Goal: Information Seeking & Learning: Learn about a topic

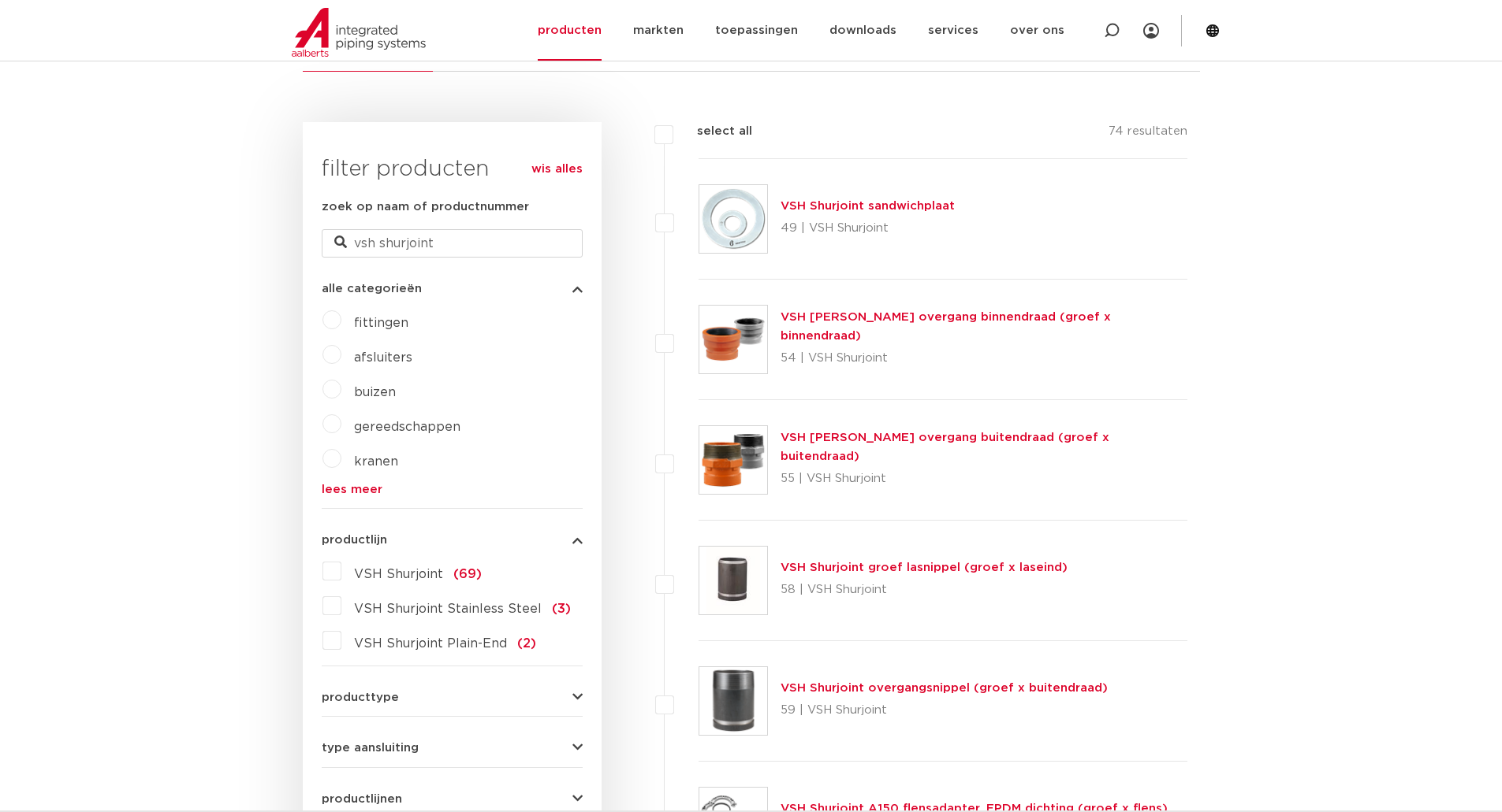
scroll to position [315, 0]
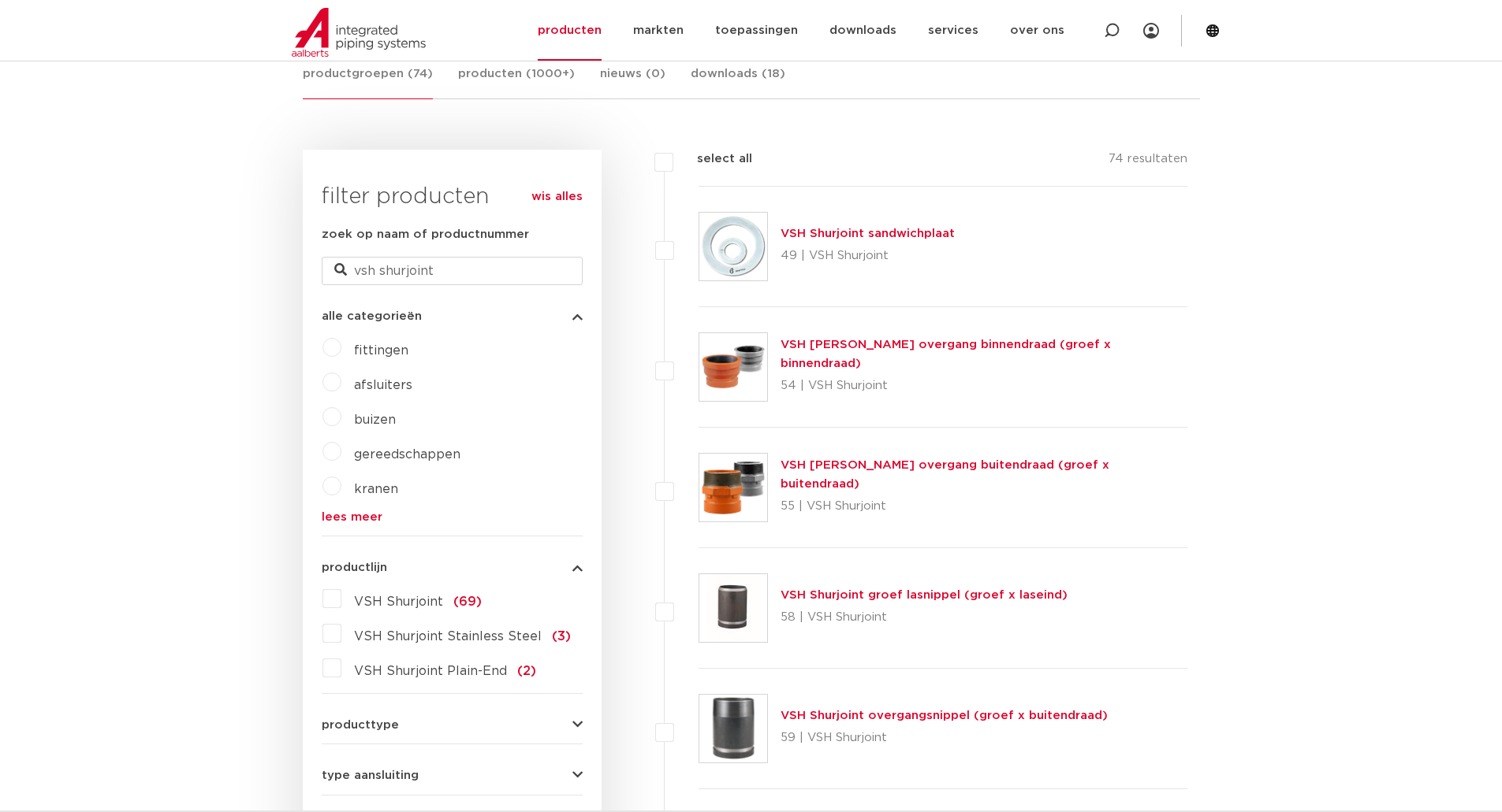
click at [373, 419] on span "buizen" at bounding box center [374, 420] width 42 height 13
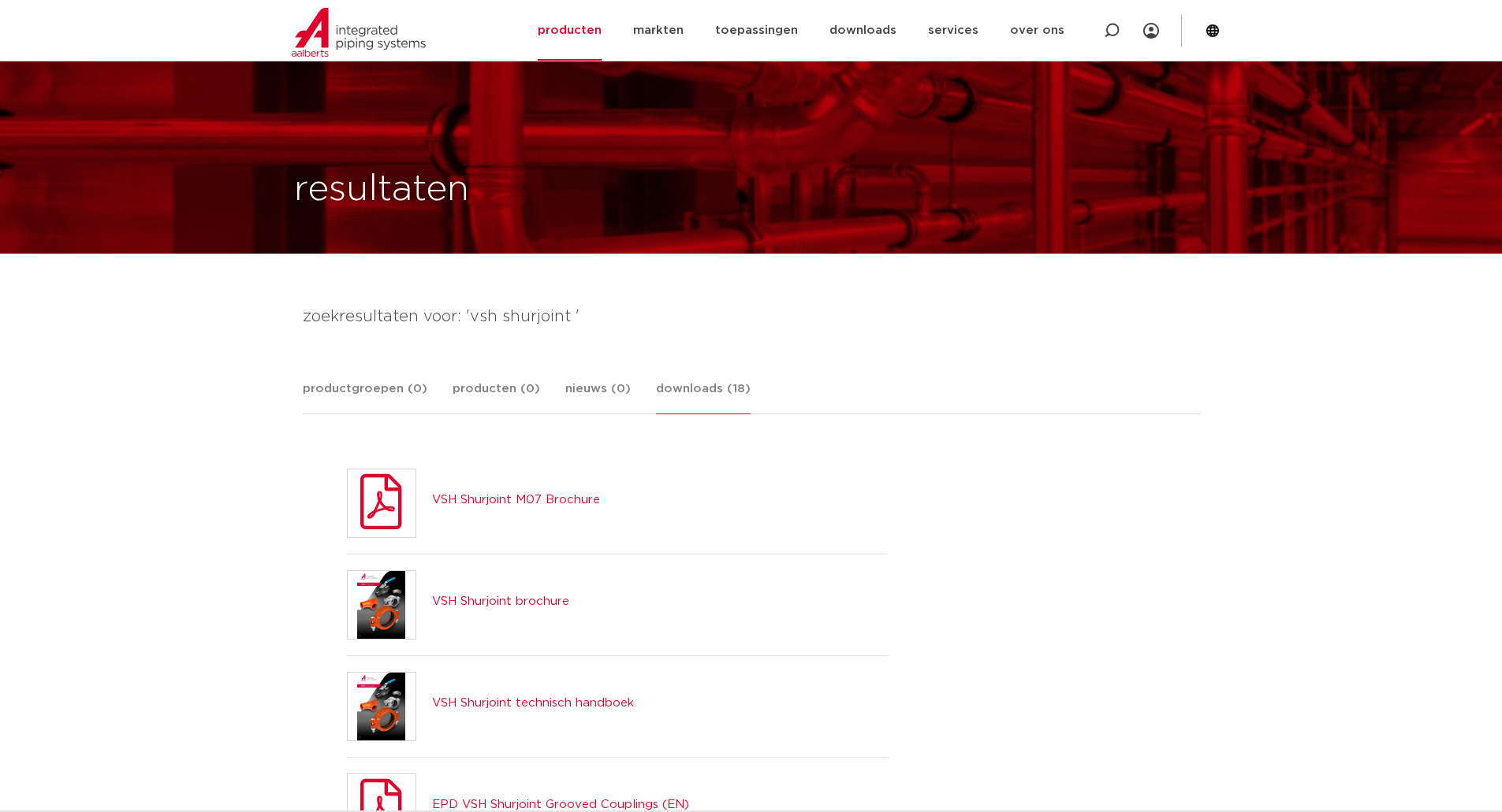
scroll to position [79, 0]
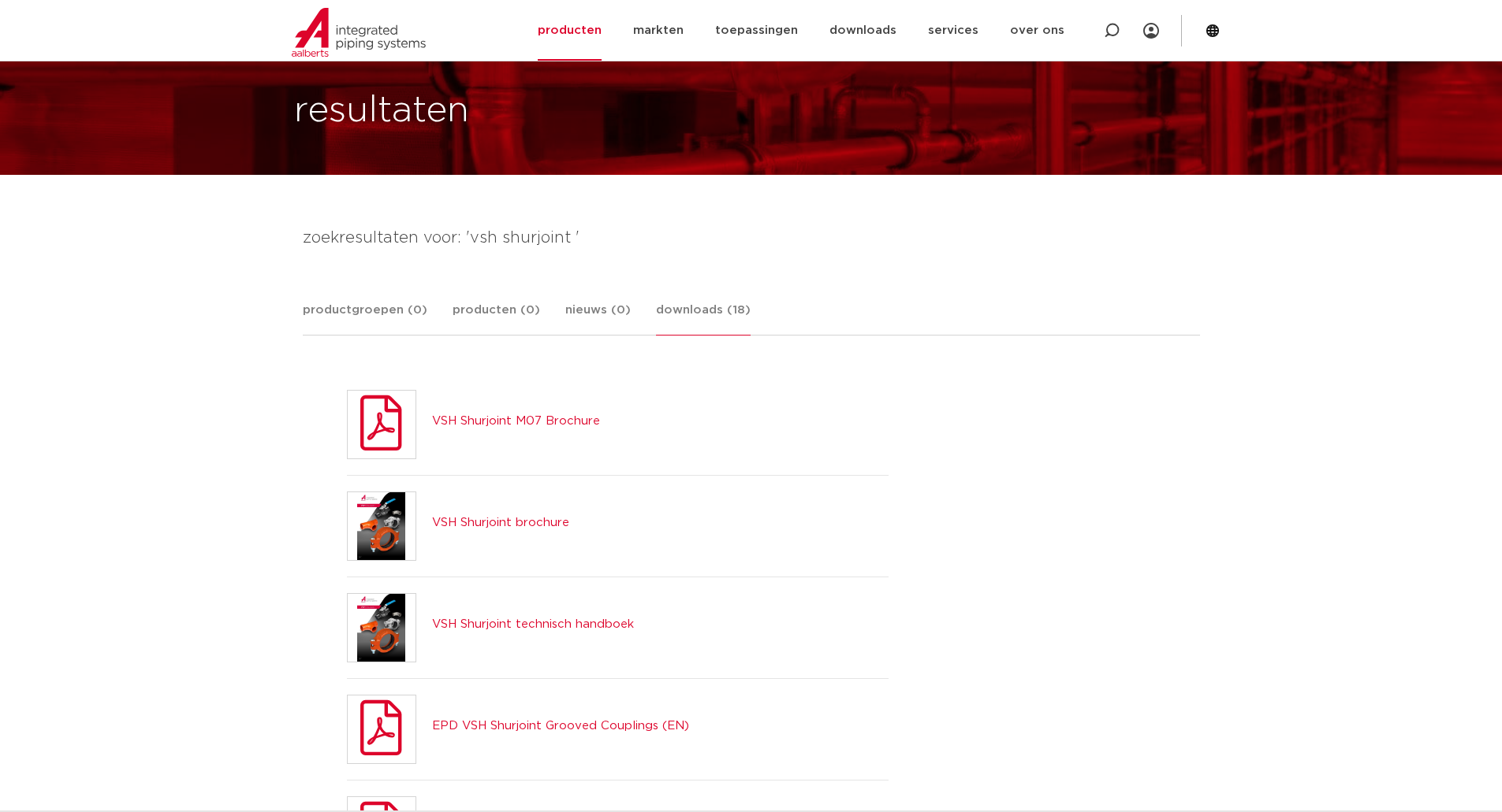
click at [558, 421] on link "VSH Shurjoint M07 Brochure" at bounding box center [516, 421] width 168 height 12
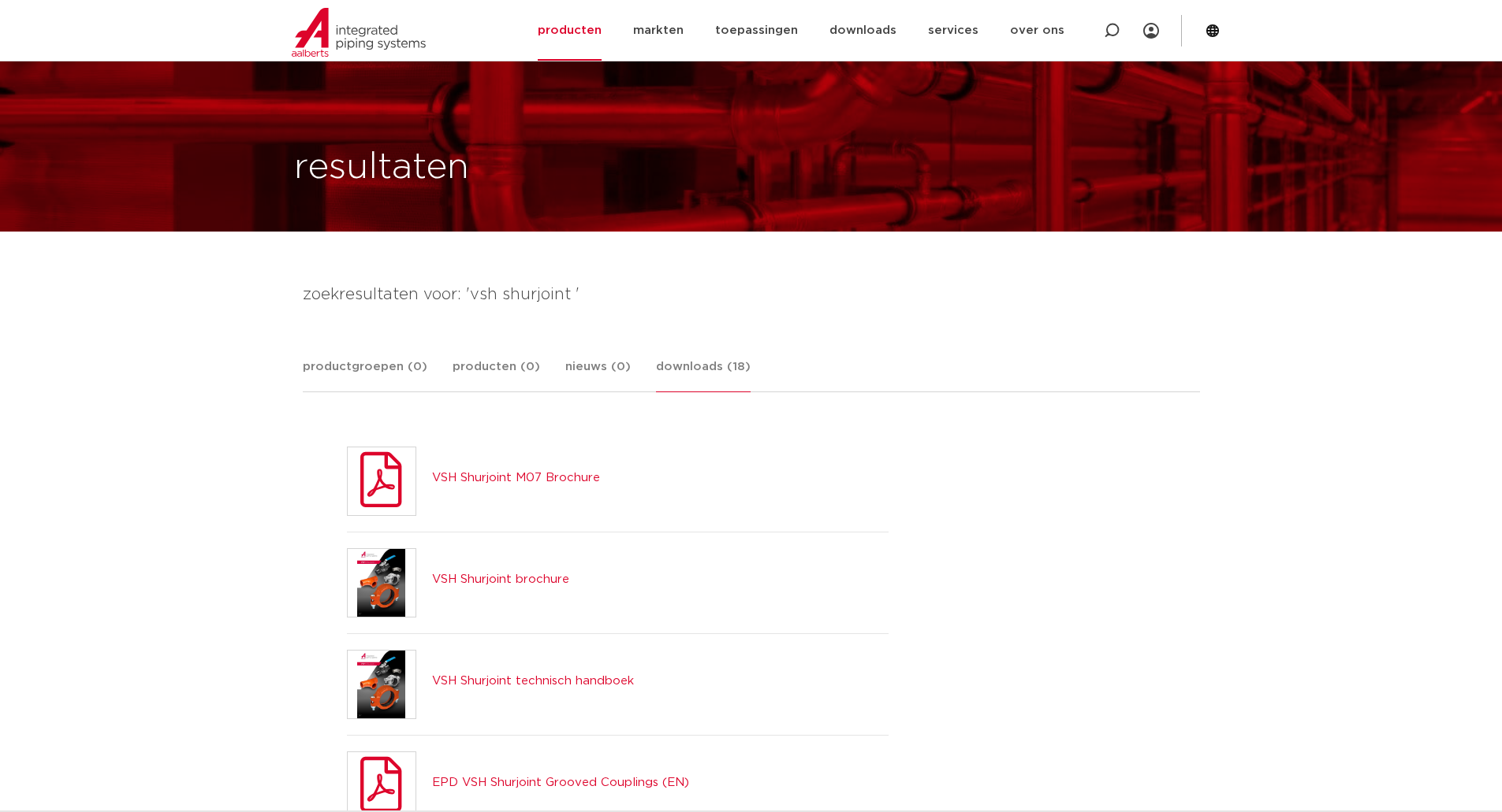
scroll to position [0, 0]
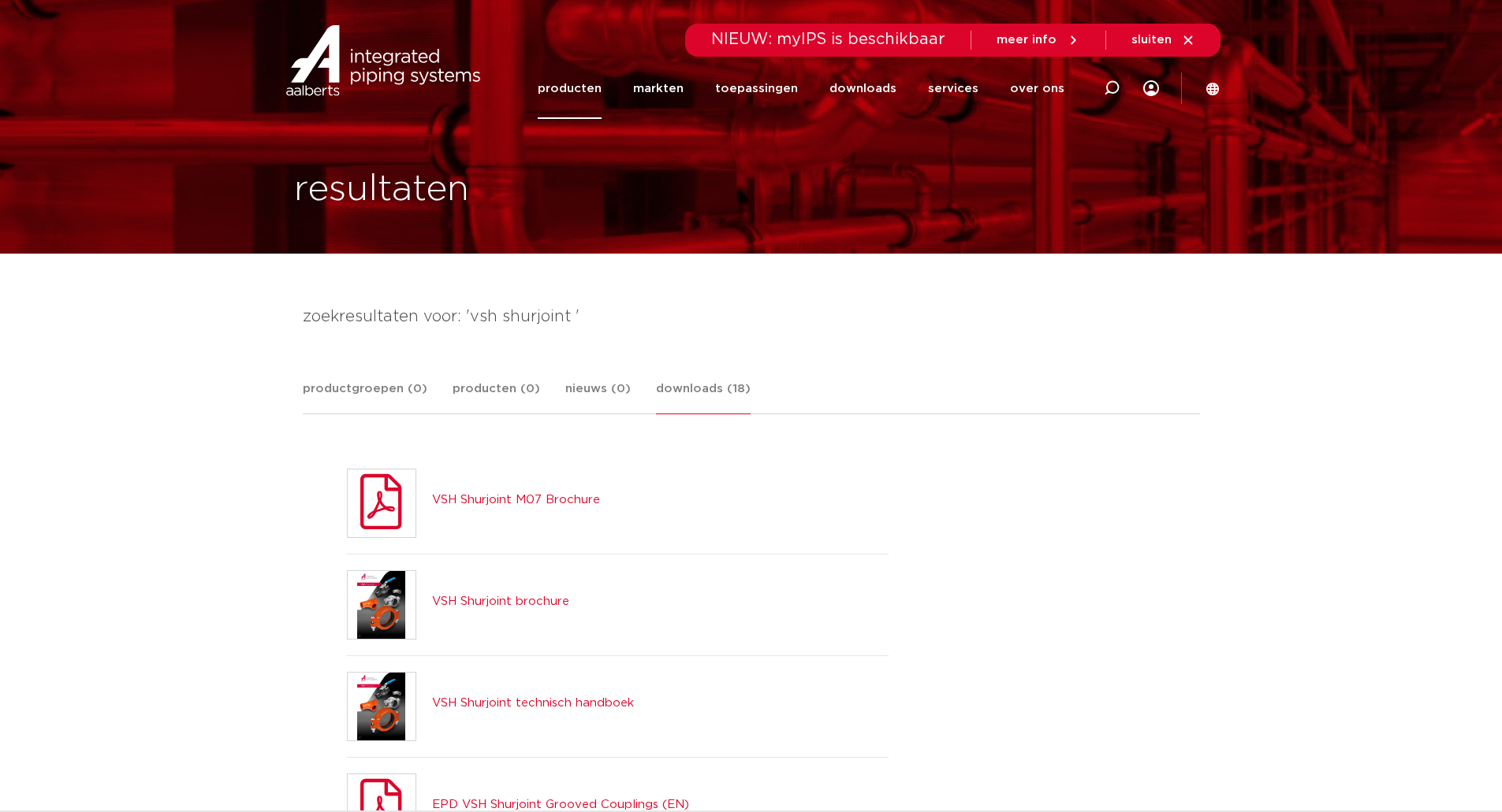
click at [532, 494] on link "VSH Shurjoint M07 Brochure" at bounding box center [516, 500] width 168 height 12
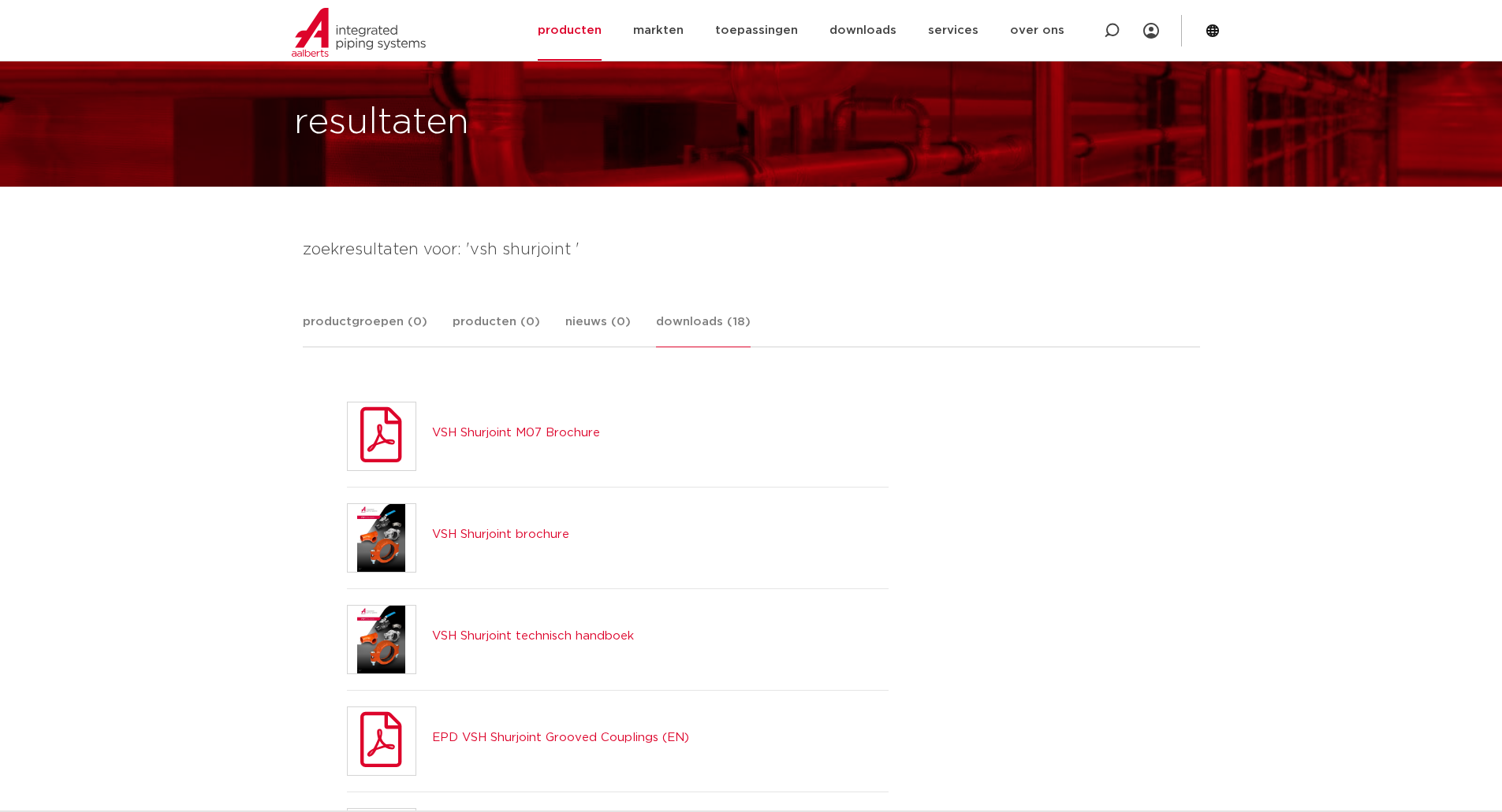
scroll to position [236, 0]
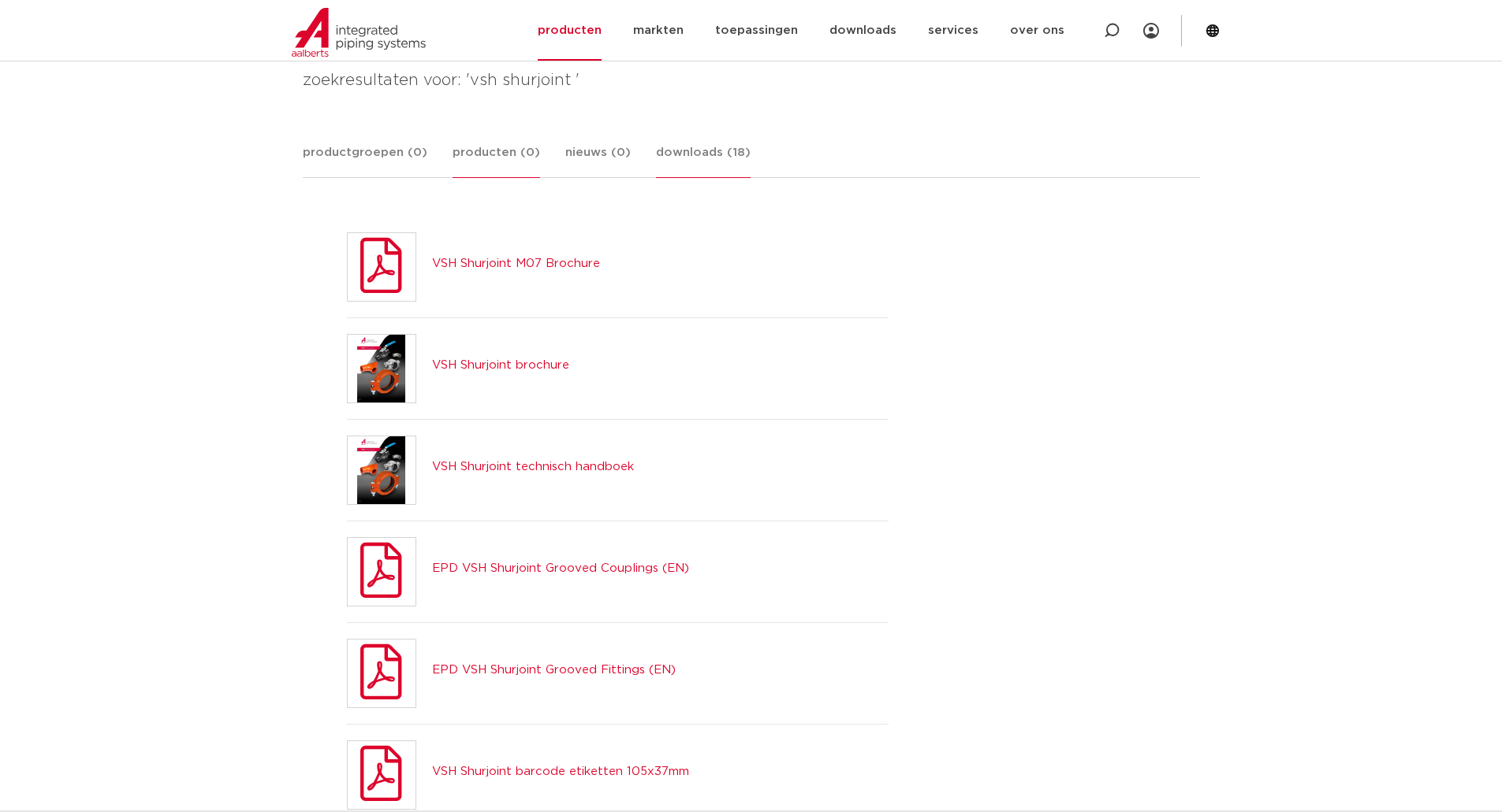
click at [489, 152] on link "producten (0)" at bounding box center [496, 160] width 87 height 35
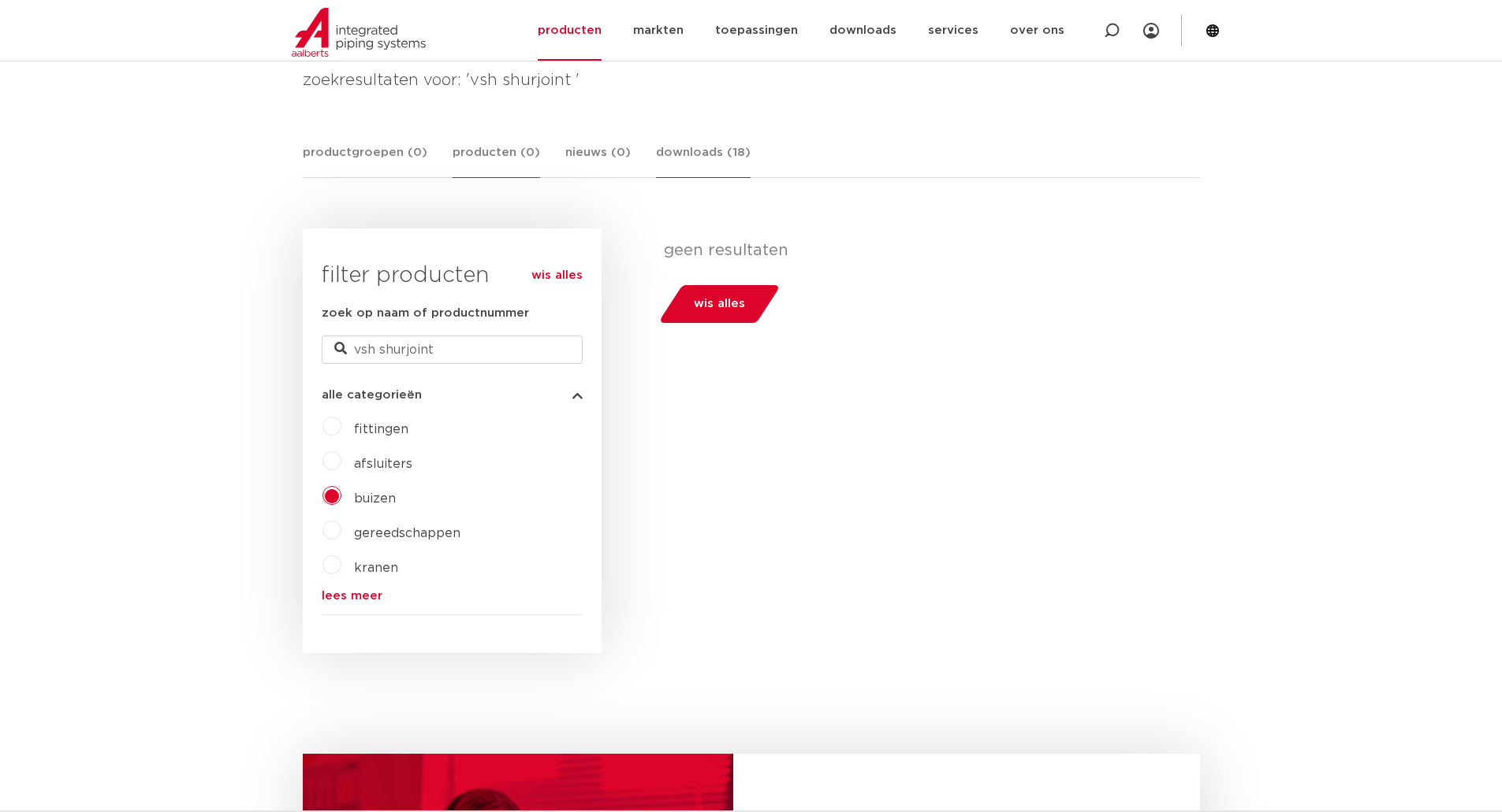
click at [687, 151] on link "downloads (18)" at bounding box center [703, 160] width 95 height 35
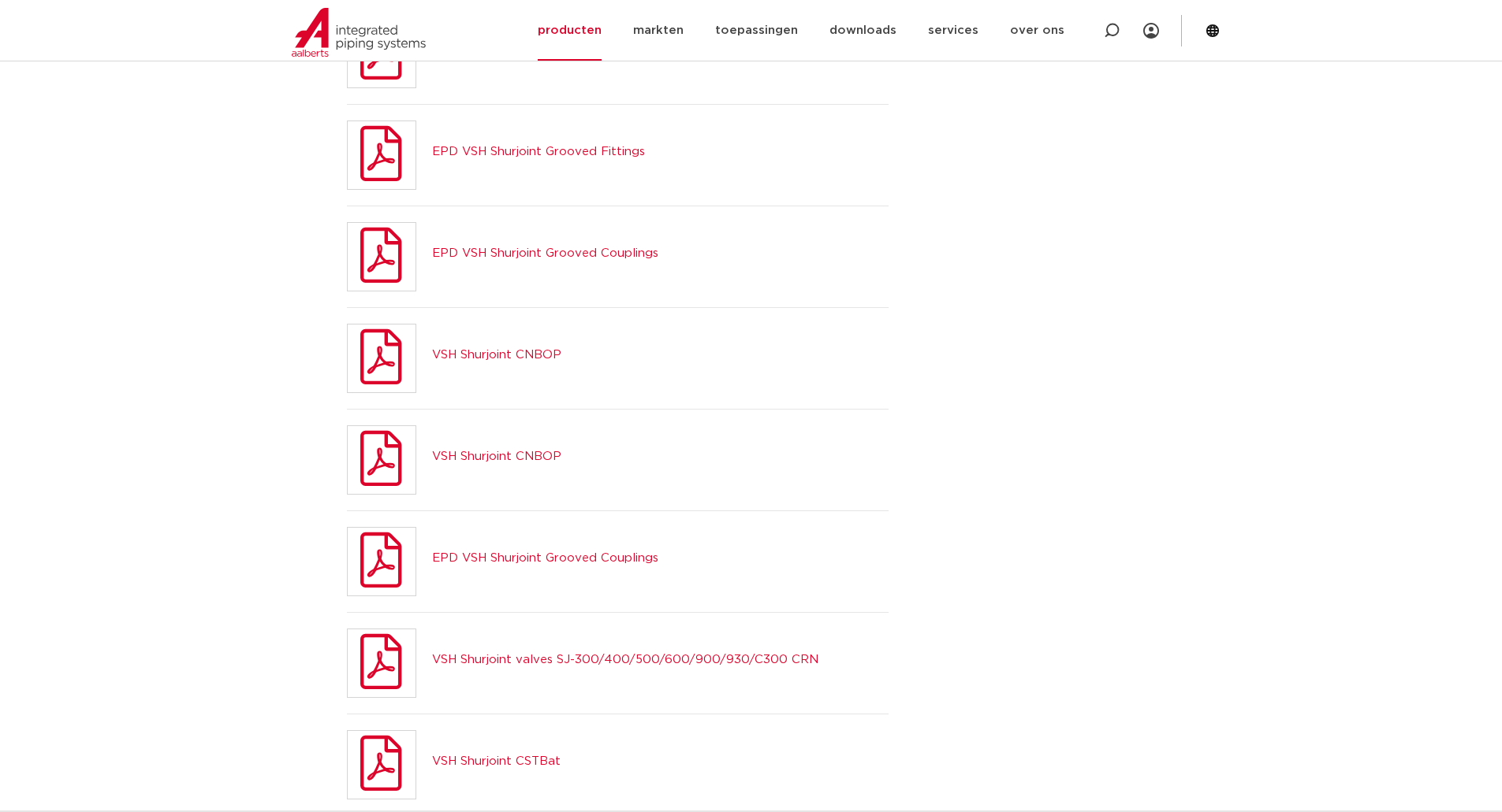
scroll to position [1260, 0]
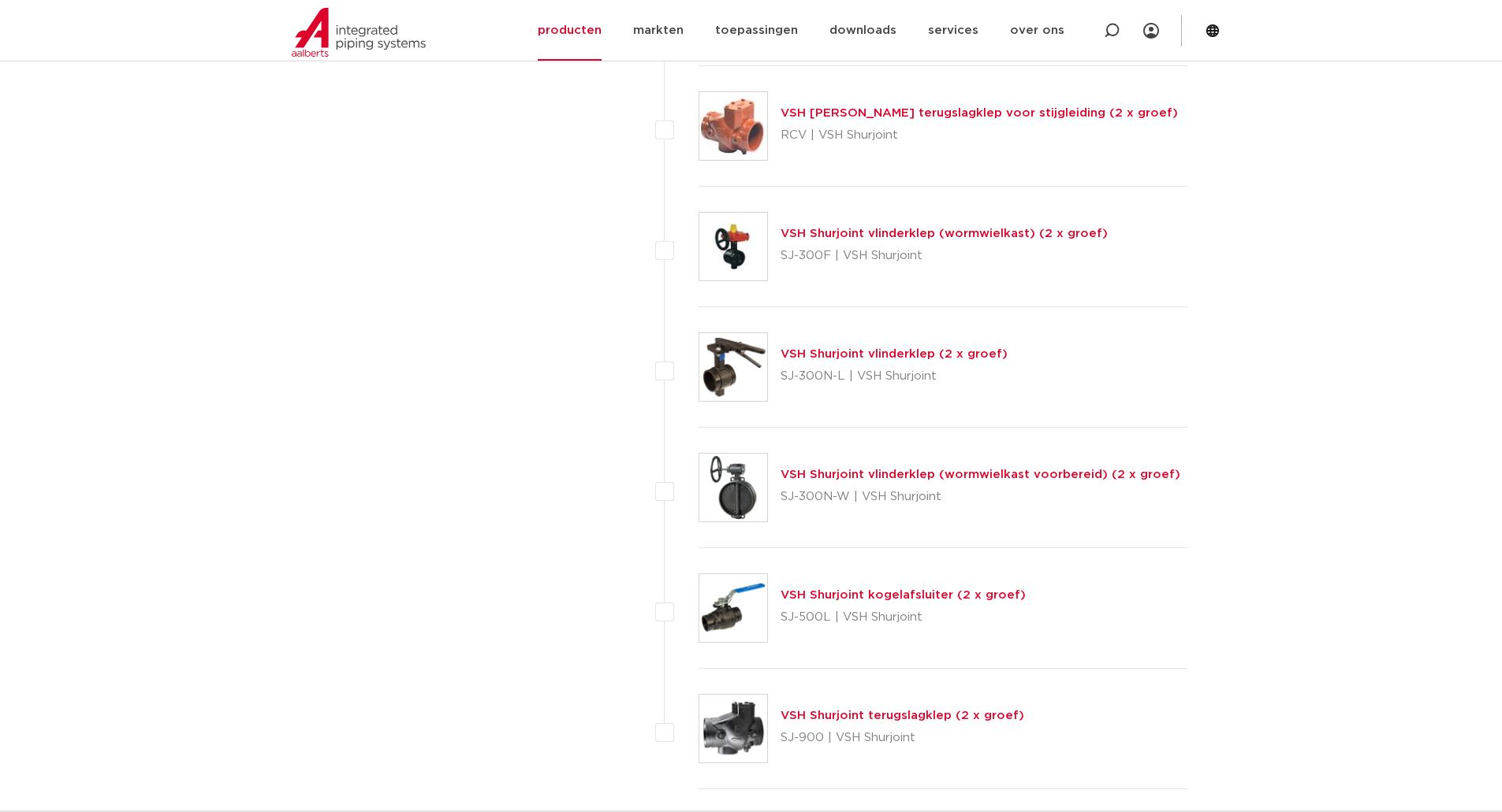
scroll to position [6933, 0]
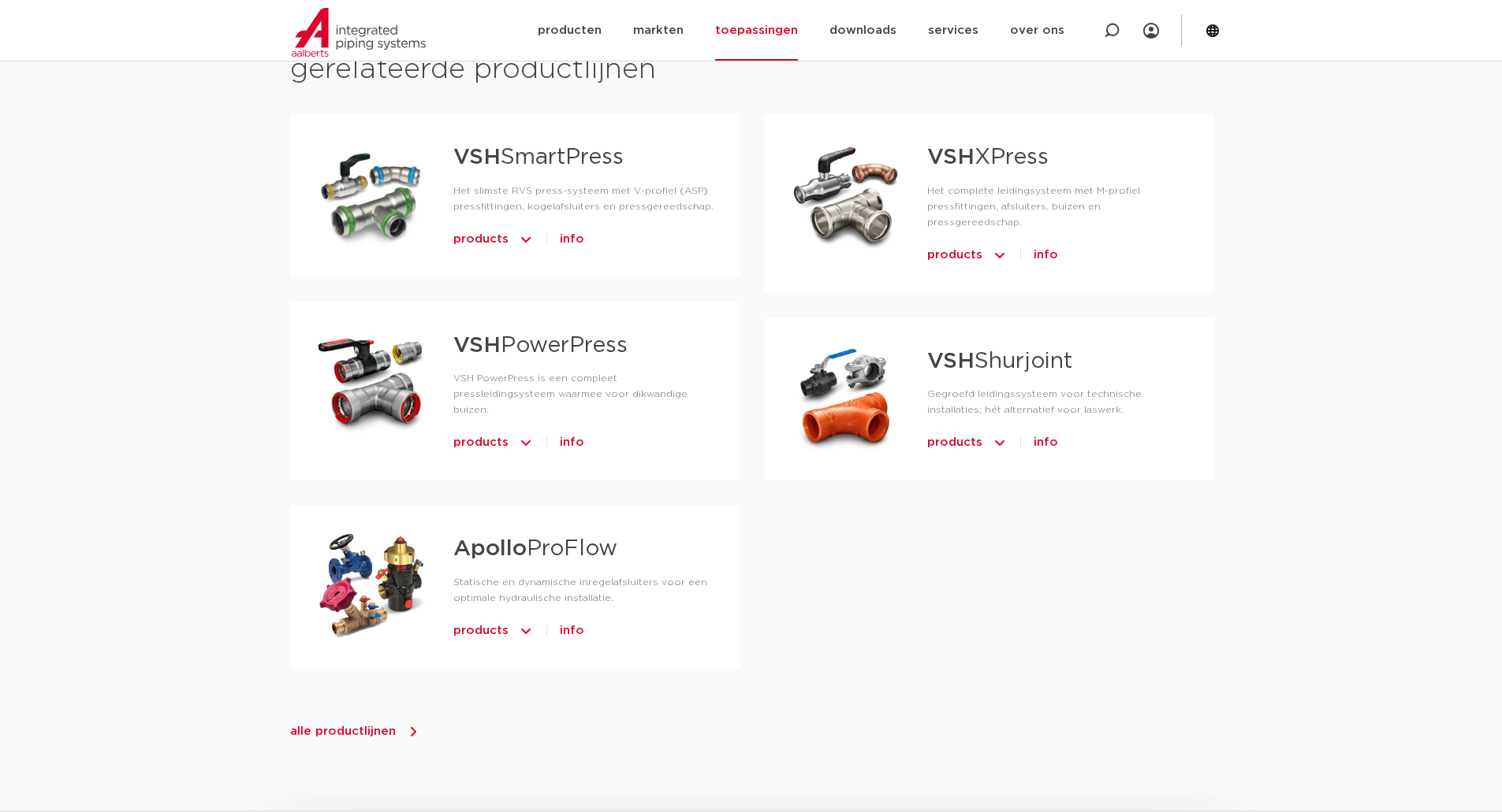
scroll to position [972, 0]
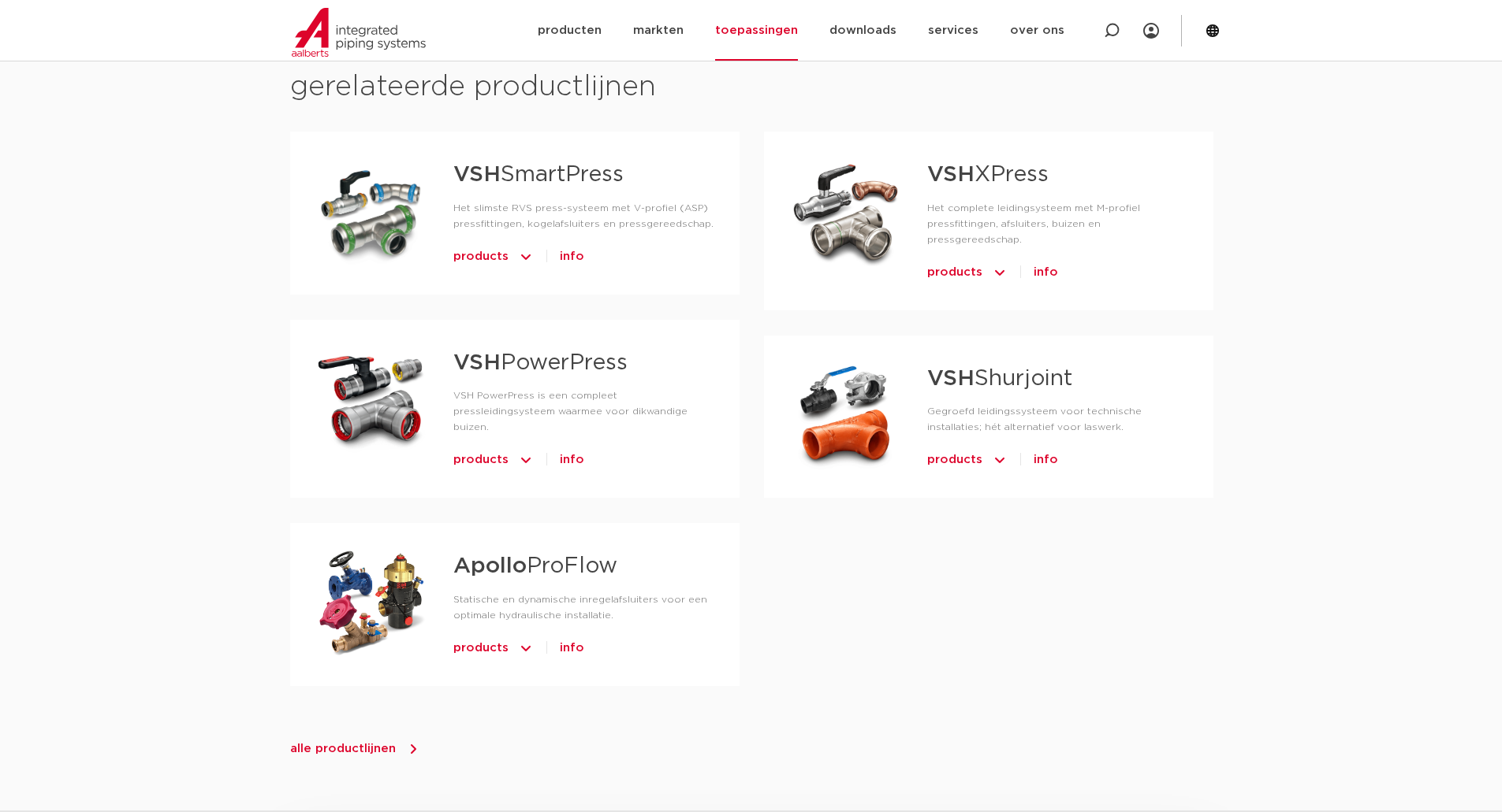
click at [956, 260] on span "products" at bounding box center [954, 273] width 55 height 25
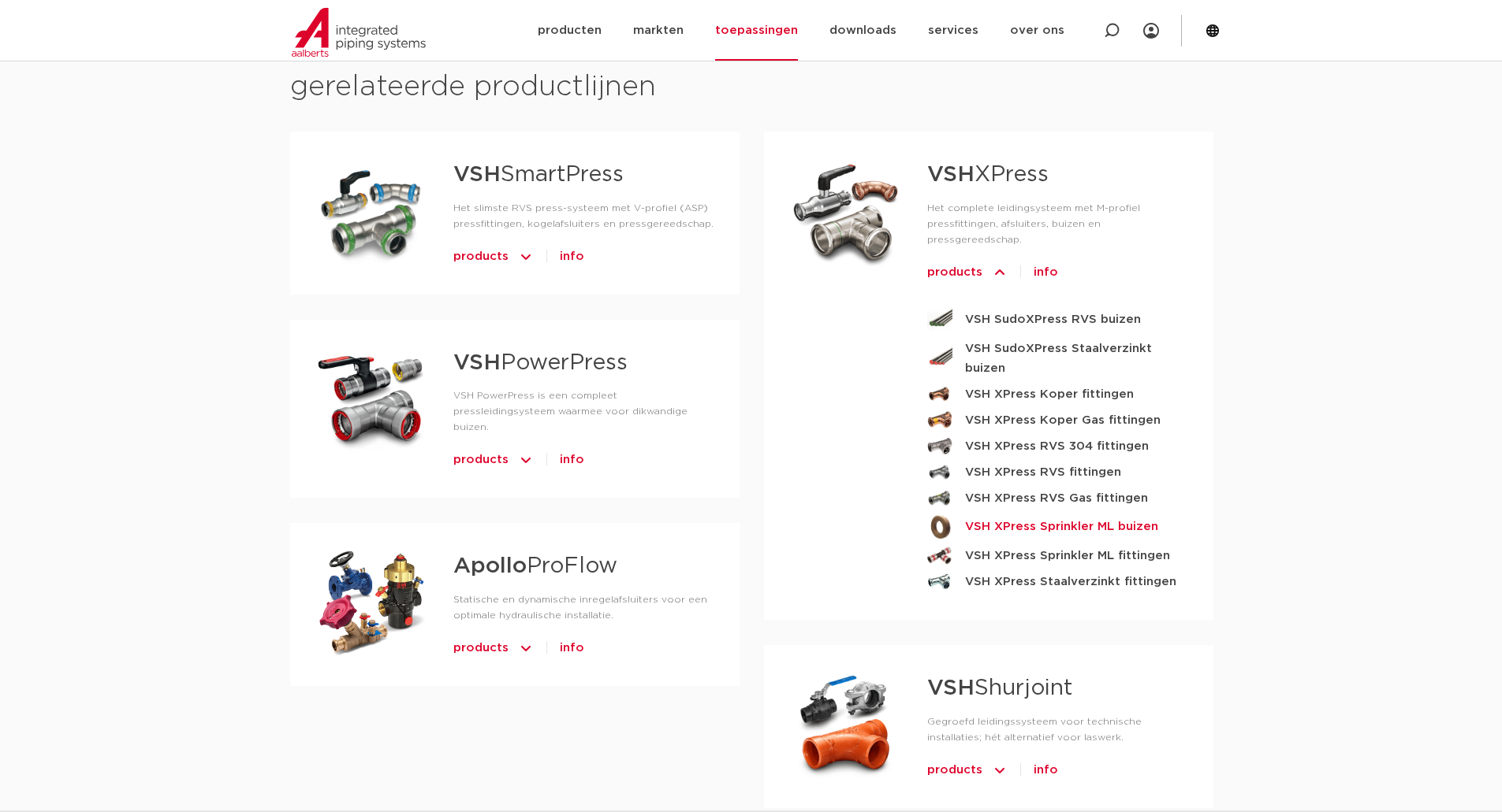
click at [1028, 517] on strong "VSH XPress Sprinkler ML buizen" at bounding box center [1062, 526] width 193 height 19
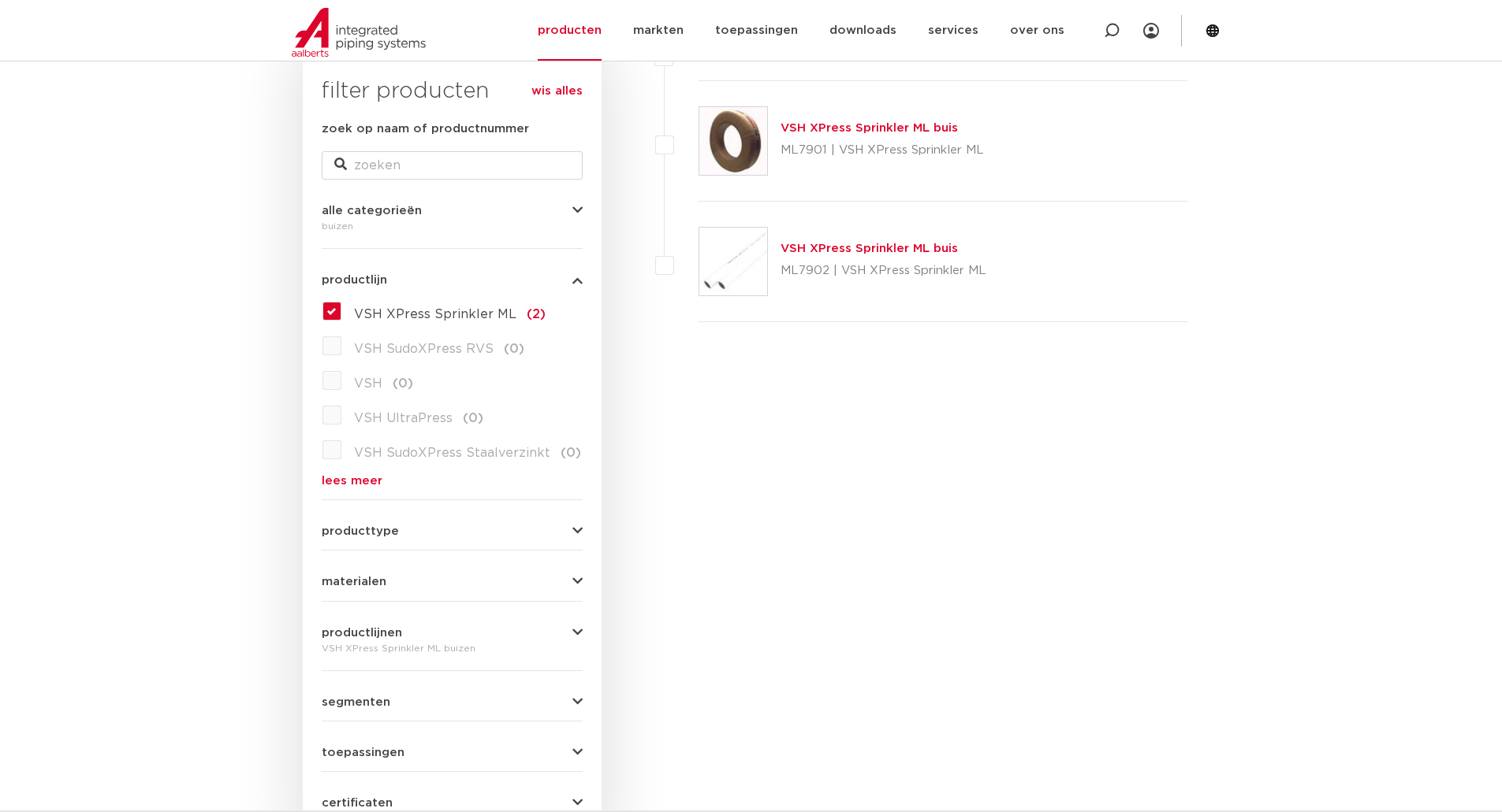
scroll to position [164, 0]
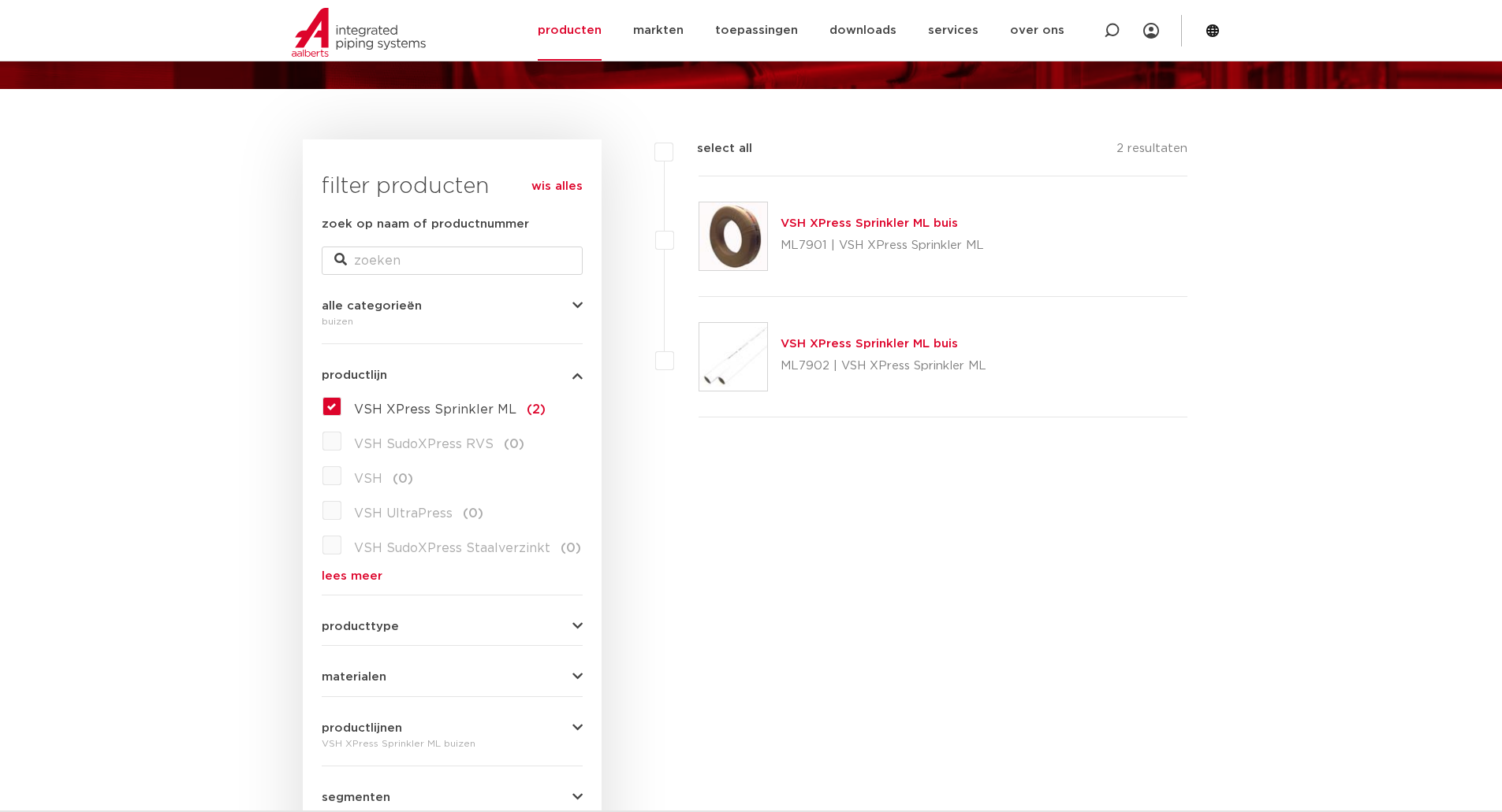
click at [862, 225] on link "VSH XPress Sprinkler ML buis" at bounding box center [868, 224] width 177 height 12
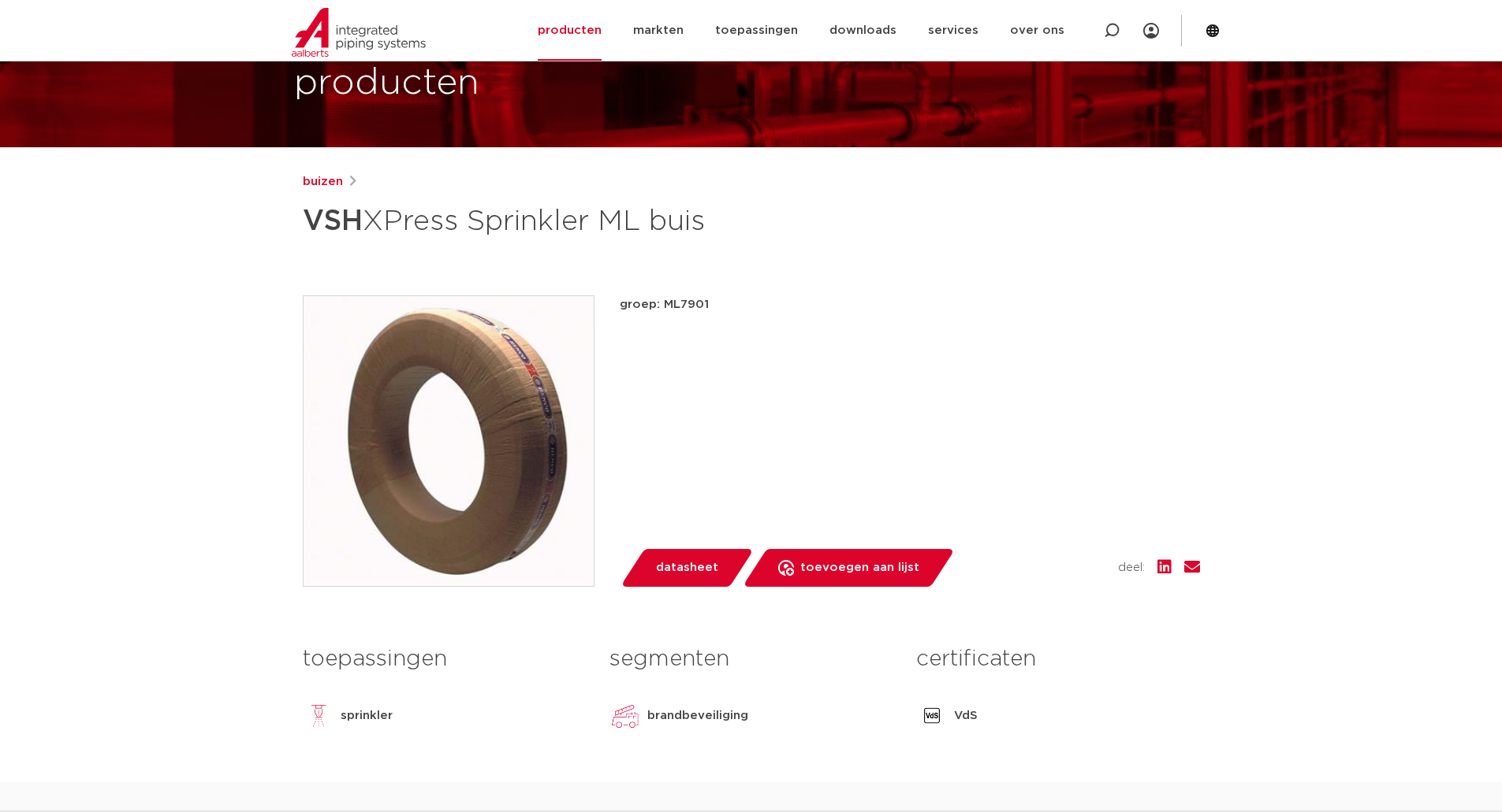
scroll to position [79, 0]
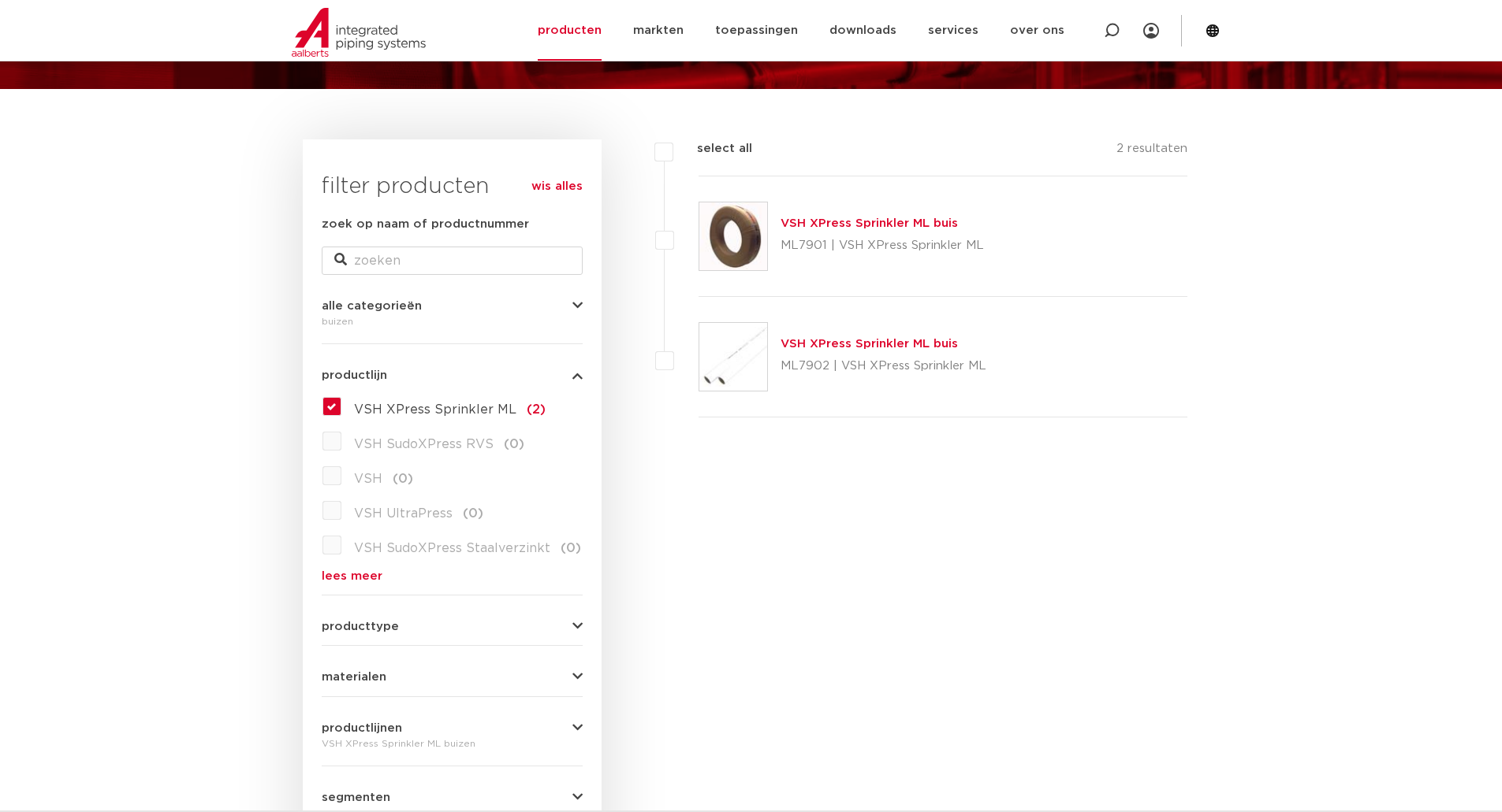
click at [873, 341] on link "VSH XPress Sprinkler ML buis" at bounding box center [868, 344] width 177 height 12
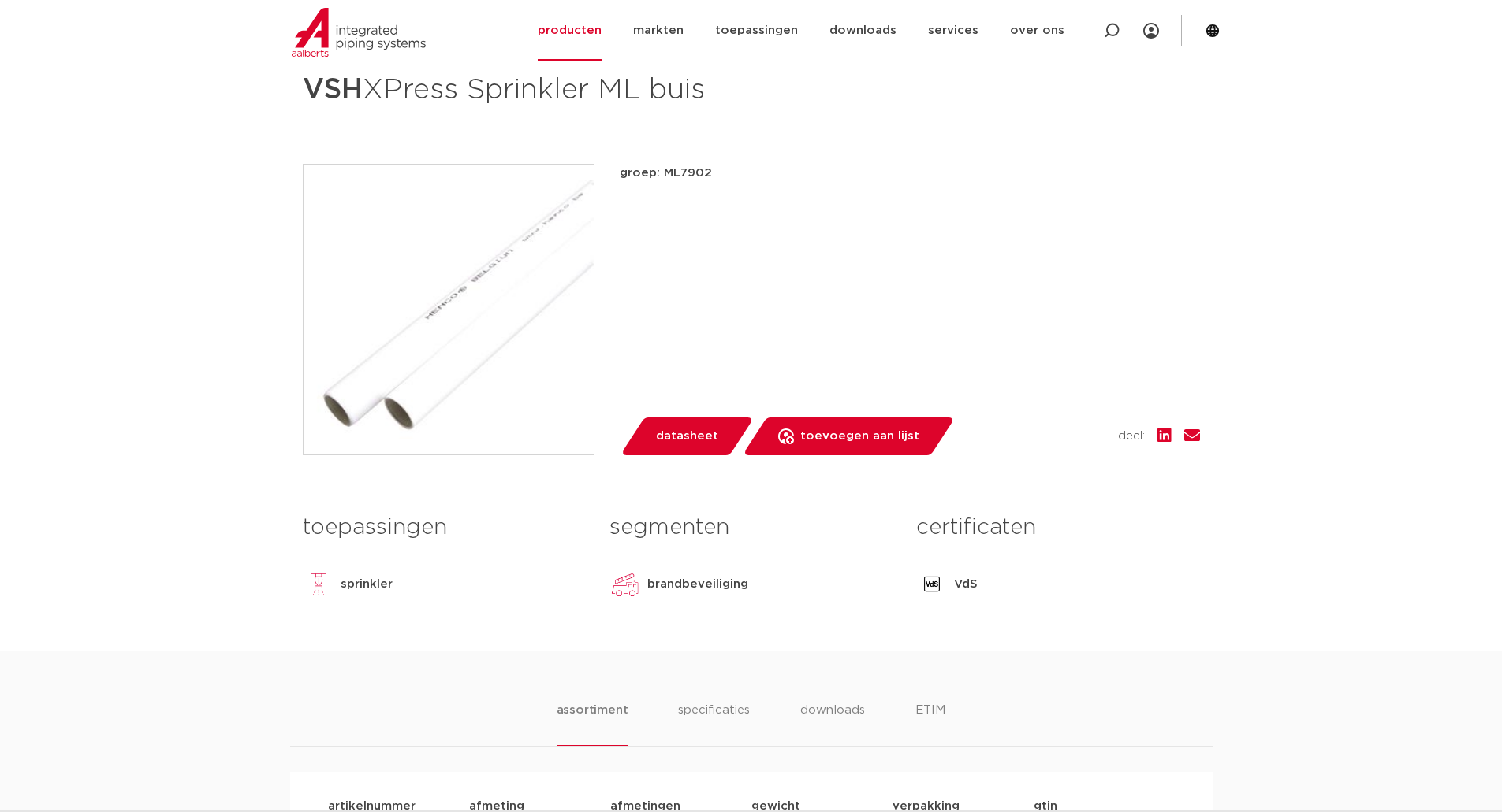
scroll to position [236, 0]
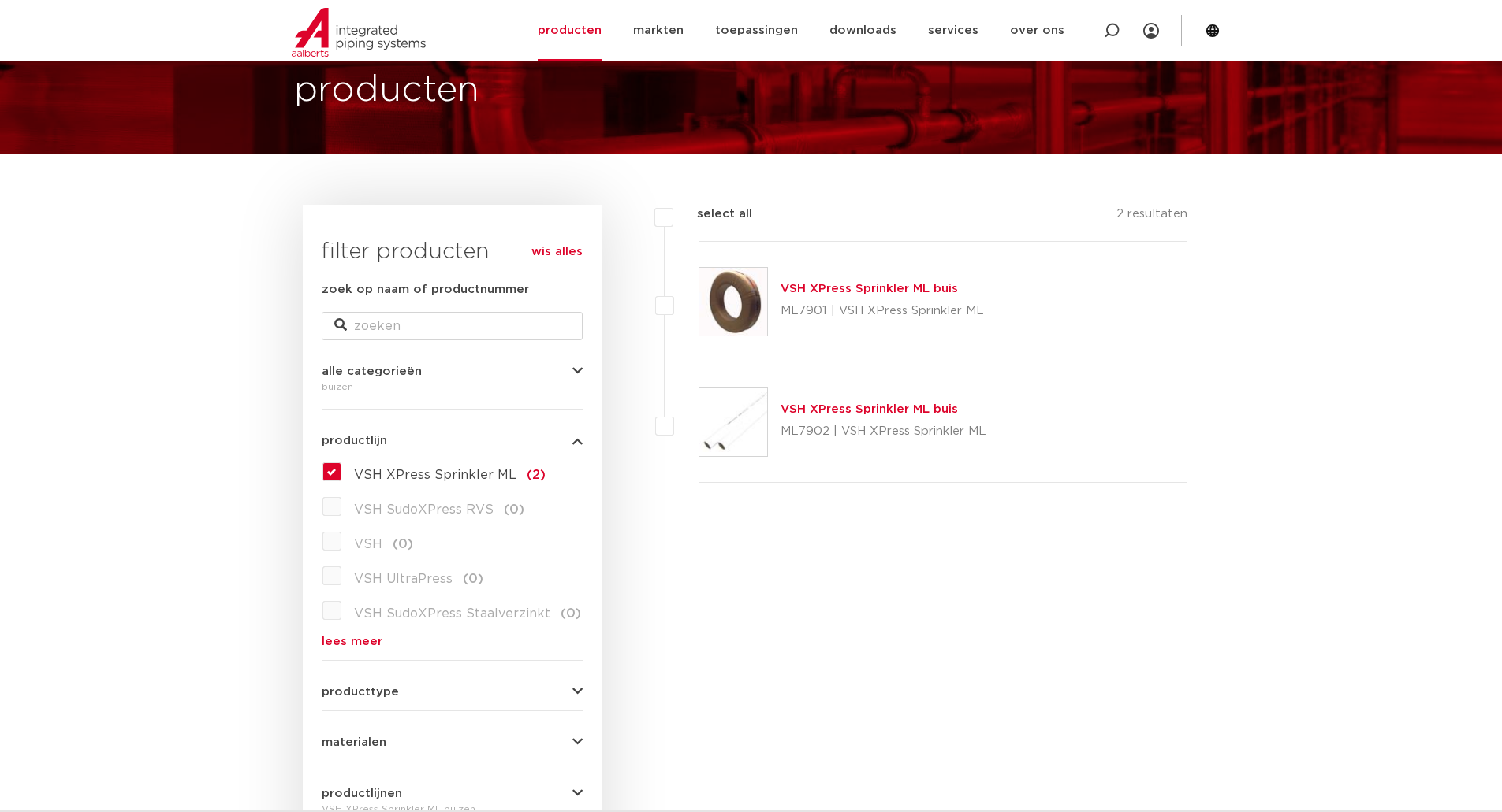
scroll to position [86, 0]
